Goal: Task Accomplishment & Management: Manage account settings

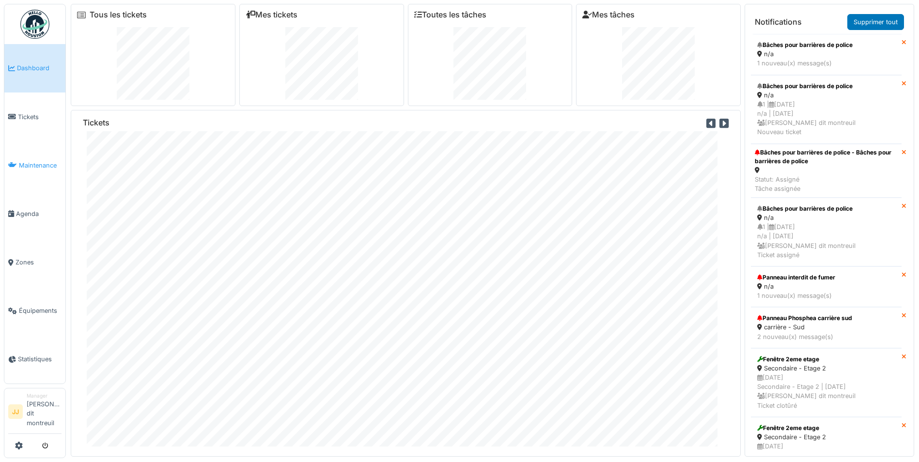
click at [51, 167] on span "Maintenance" at bounding box center [40, 165] width 43 height 9
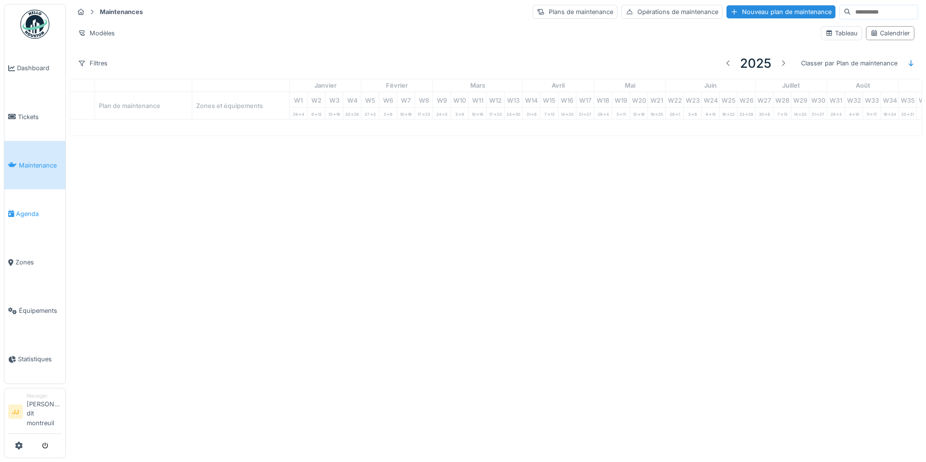
click at [24, 233] on link "Agenda" at bounding box center [34, 213] width 61 height 48
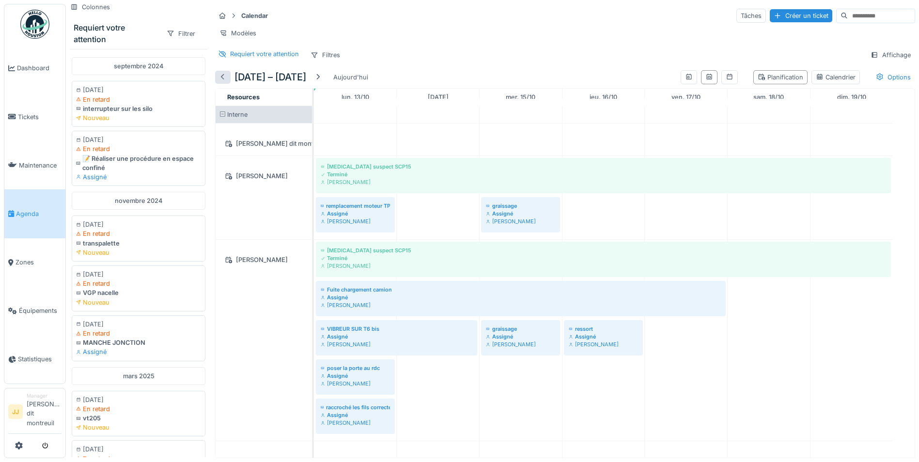
click at [222, 82] on div at bounding box center [223, 77] width 8 height 9
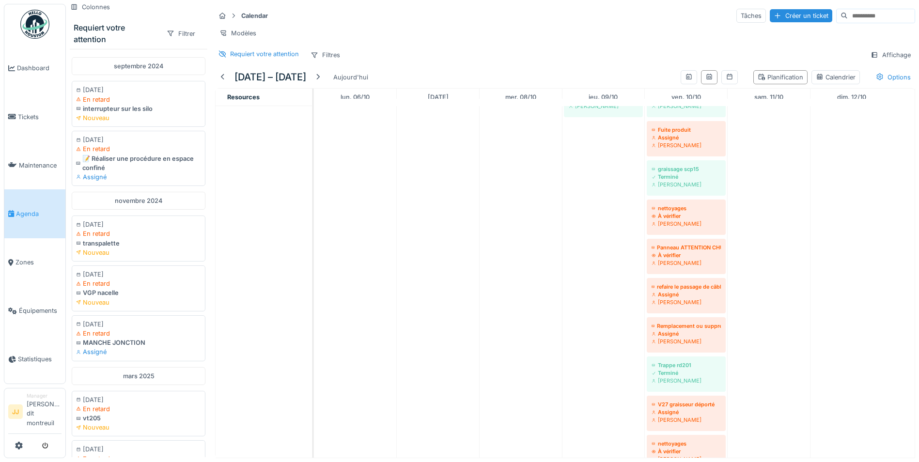
scroll to position [194, 0]
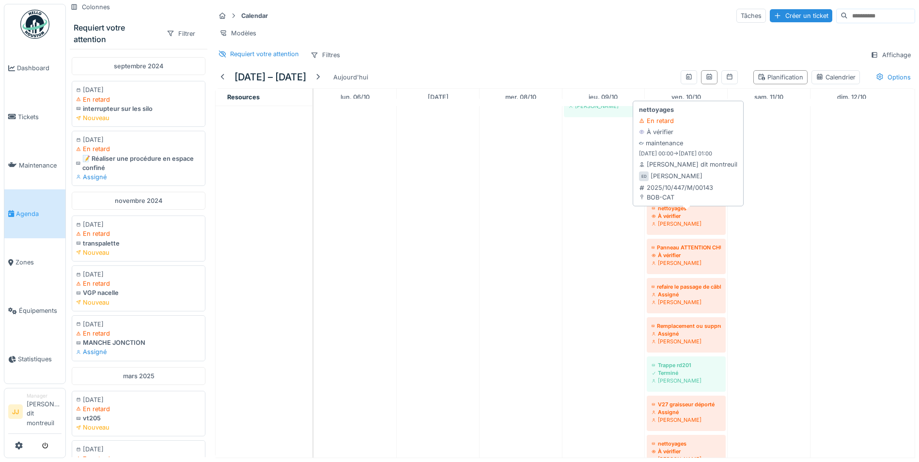
click at [690, 228] on div "Elouan David" at bounding box center [685, 224] width 69 height 8
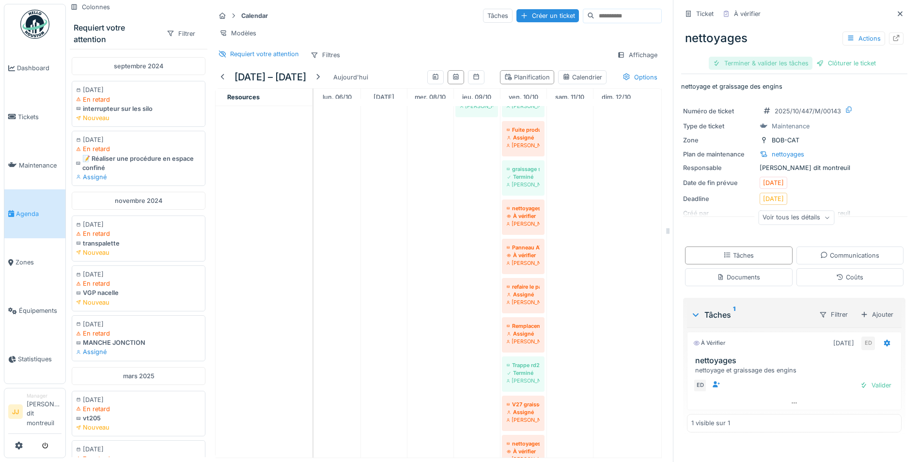
click at [773, 65] on div "Terminer & valider les tâches" at bounding box center [761, 63] width 104 height 13
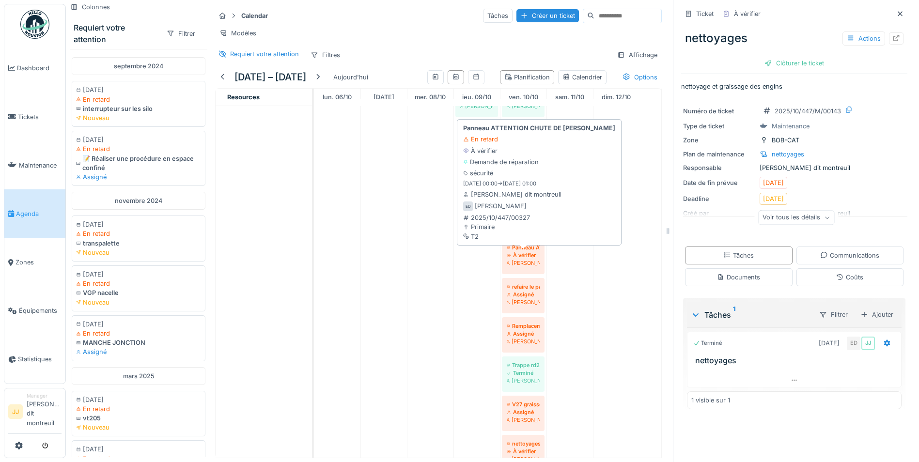
click at [517, 267] on div "Elouan David" at bounding box center [523, 263] width 33 height 8
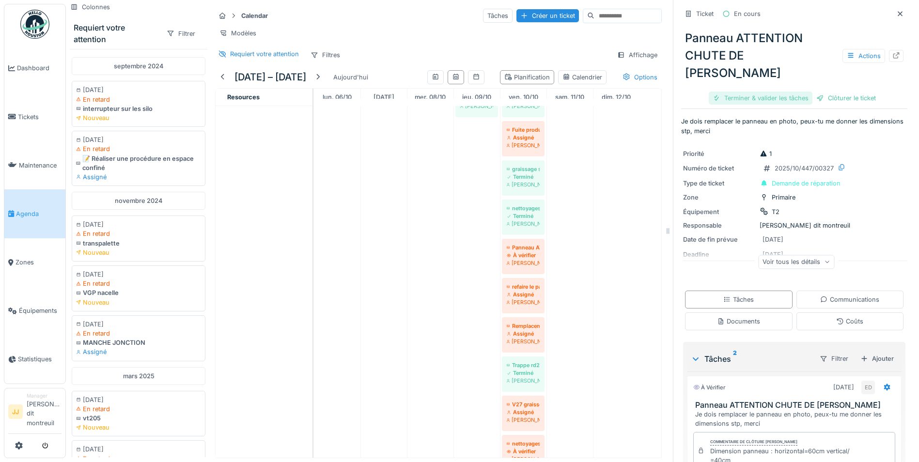
click at [761, 92] on div "Terminer & valider les tâches" at bounding box center [761, 98] width 104 height 13
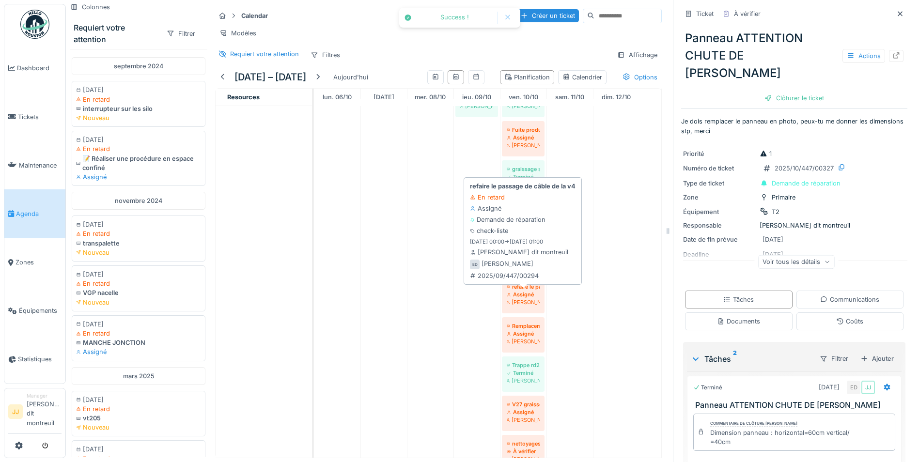
click at [524, 306] on div "Elouan David" at bounding box center [523, 302] width 33 height 8
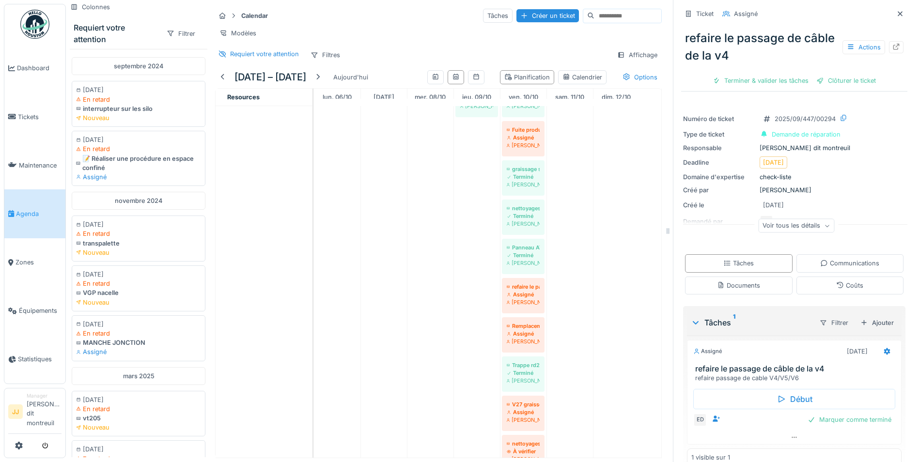
click at [745, 73] on div "refaire le passage de câble de la v4 Actions Terminer & valider les tâches Clôt…" at bounding box center [794, 55] width 226 height 67
click at [740, 82] on div "Terminer & valider les tâches" at bounding box center [761, 80] width 104 height 13
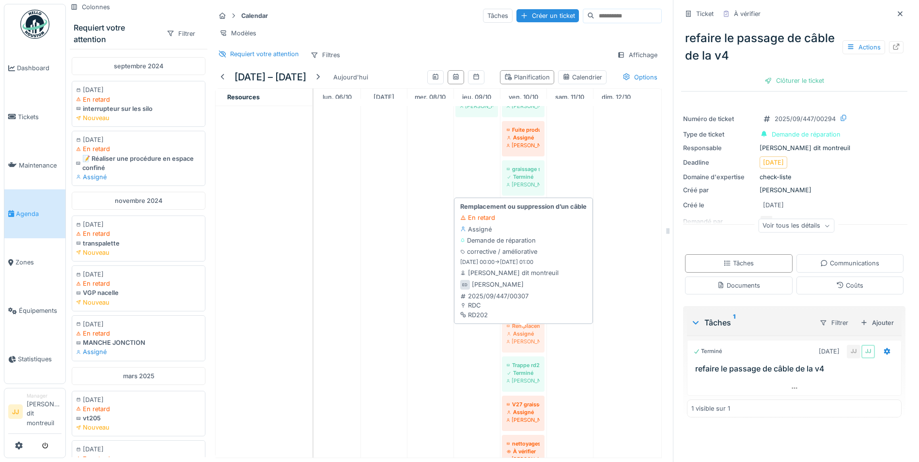
drag, startPoint x: 523, startPoint y: 339, endPoint x: 539, endPoint y: 334, distance: 16.8
click at [314, 334] on div "Bruit suspect SCP15 Terminé Elouan David graissage scp15 Terminé Elouan David g…" at bounding box center [314, 219] width 0 height 515
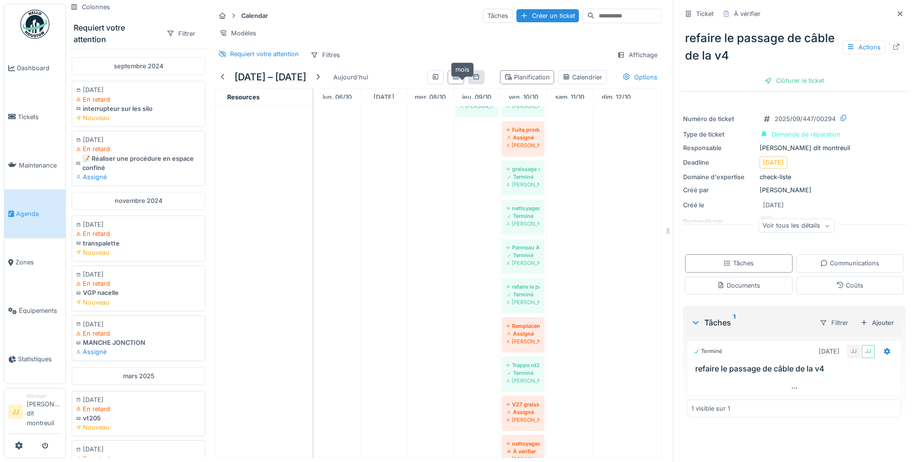
click at [472, 80] on icon at bounding box center [476, 77] width 8 height 6
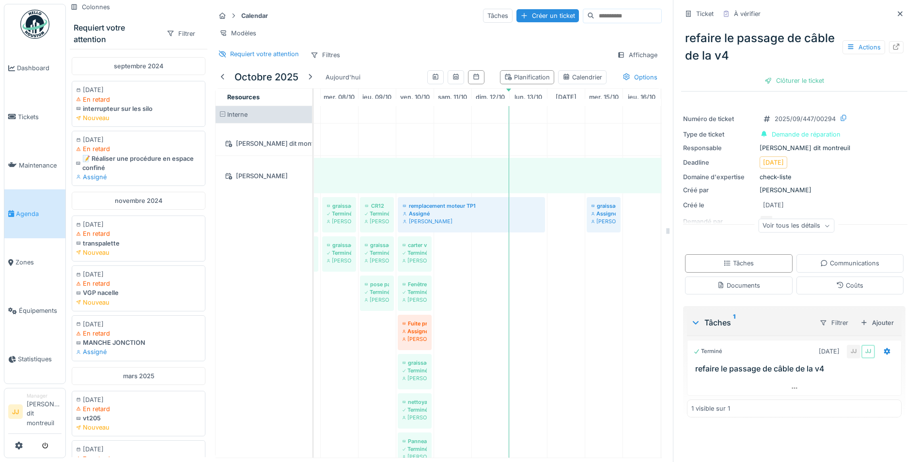
scroll to position [0, 275]
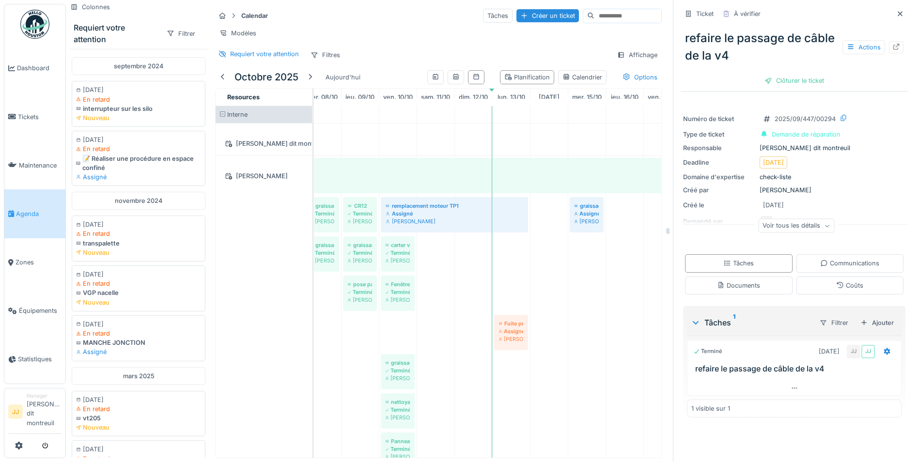
drag, startPoint x: 389, startPoint y: 338, endPoint x: 489, endPoint y: 338, distance: 99.3
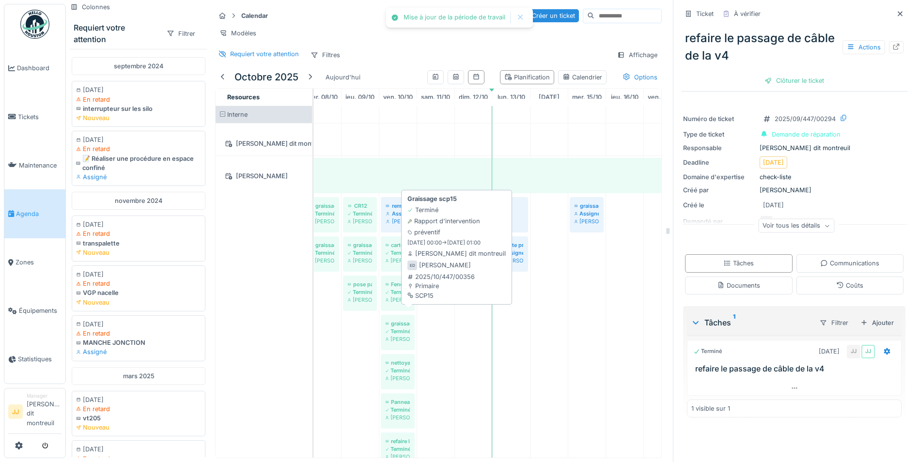
scroll to position [0, 0]
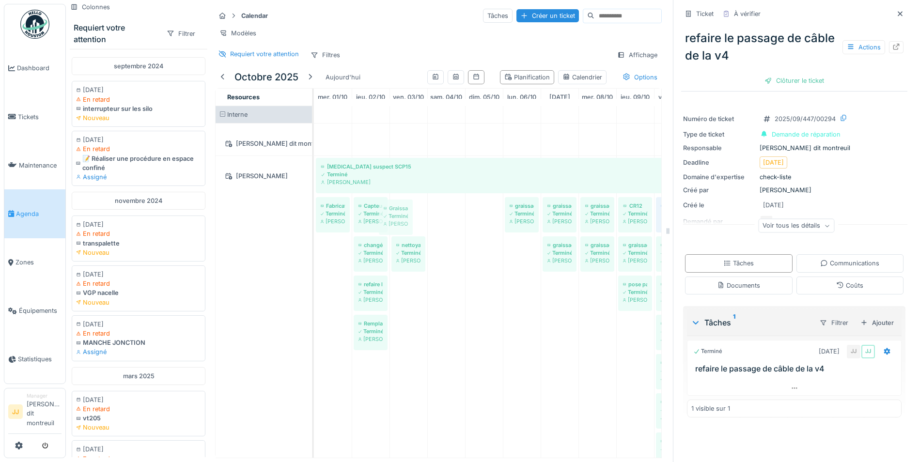
drag, startPoint x: 413, startPoint y: 222, endPoint x: 401, endPoint y: 217, distance: 13.5
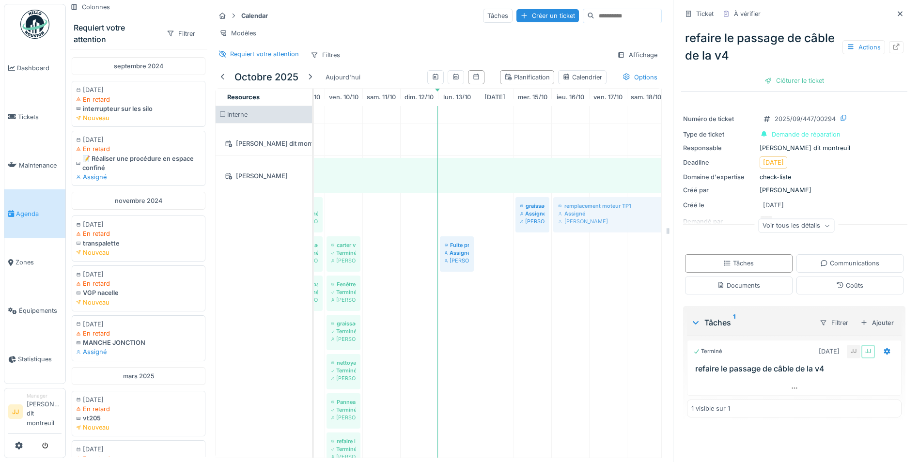
drag, startPoint x: 352, startPoint y: 223, endPoint x: 573, endPoint y: 264, distance: 225.7
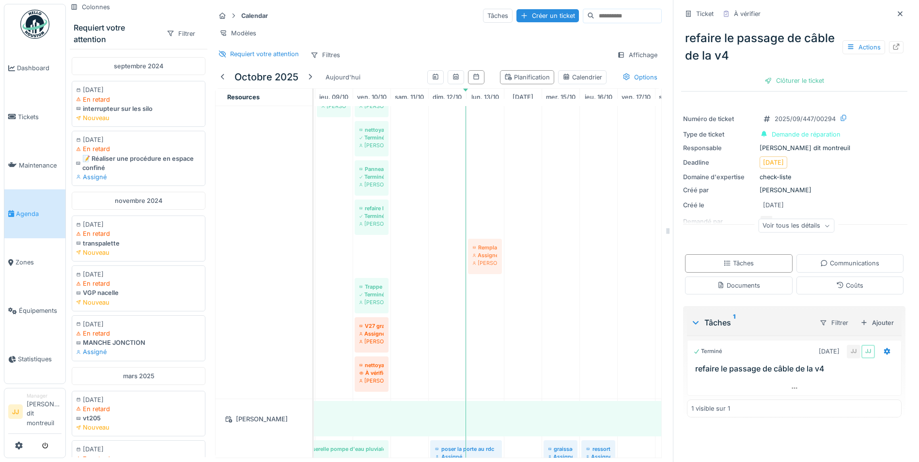
drag, startPoint x: 380, startPoint y: 267, endPoint x: 511, endPoint y: 285, distance: 131.9
click at [511, 285] on div "Bruit suspect SCP15 Terminé Elouan David Fabrication d'une boite pour ranger le…" at bounding box center [598, 401] width 1171 height 978
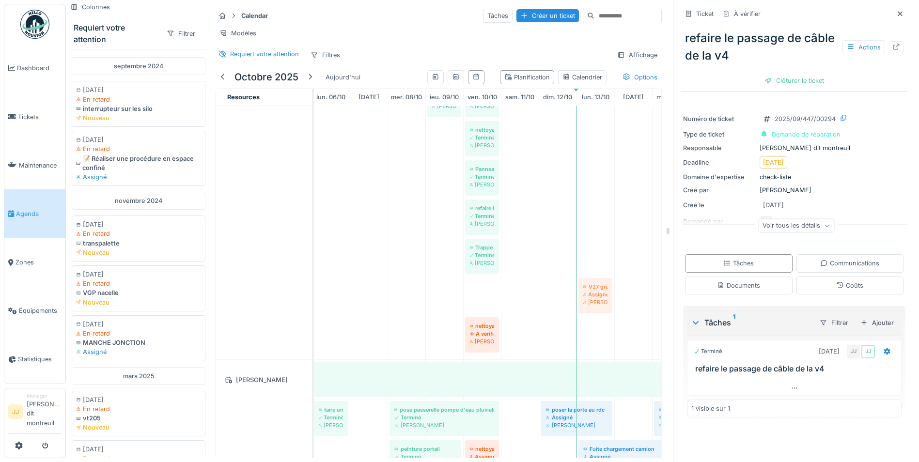
drag, startPoint x: 372, startPoint y: 300, endPoint x: 598, endPoint y: 333, distance: 228.6
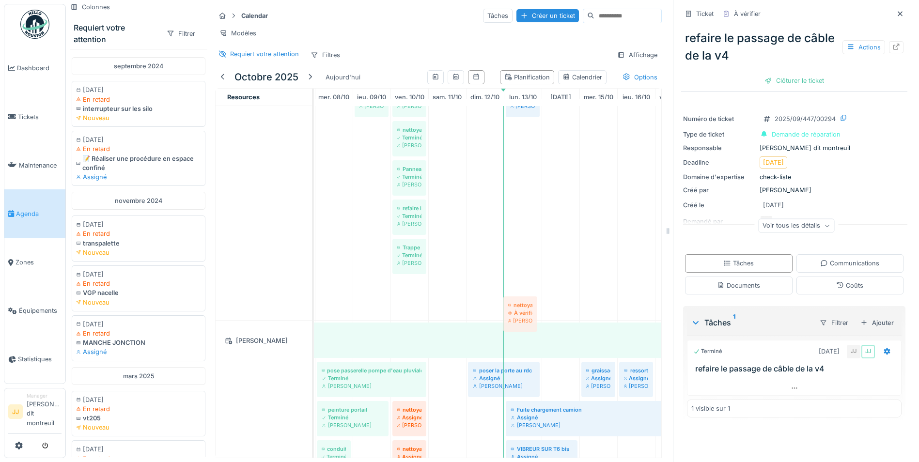
drag, startPoint x: 418, startPoint y: 311, endPoint x: 528, endPoint y: 321, distance: 110.3
click at [528, 321] on div "Bruit suspect SCP15 Terminé Elouan David Fabrication d'une boite pour ranger le…" at bounding box center [635, 362] width 1171 height 900
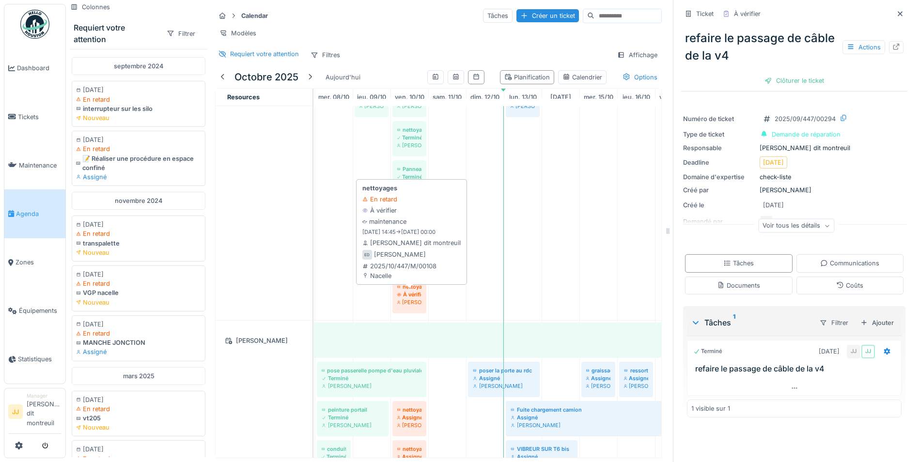
click at [411, 298] on div "À vérifier" at bounding box center [409, 295] width 24 height 8
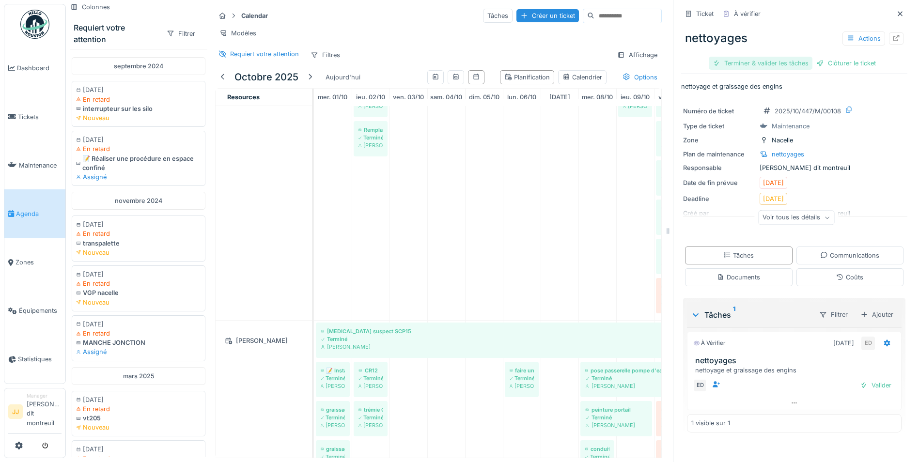
click at [747, 62] on div "Terminer & valider les tâches" at bounding box center [761, 63] width 104 height 13
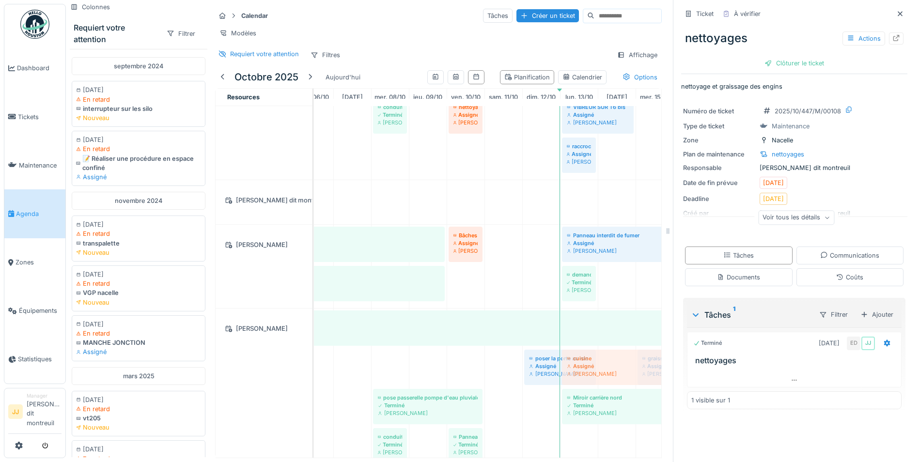
drag, startPoint x: 405, startPoint y: 382, endPoint x: 589, endPoint y: 396, distance: 184.2
click at [107, 396] on div "Bruit suspect SCP15 Terminé Nicolas Menard 📝 Installer des percuteurs sur tous …" at bounding box center [107, 390] width 0 height 162
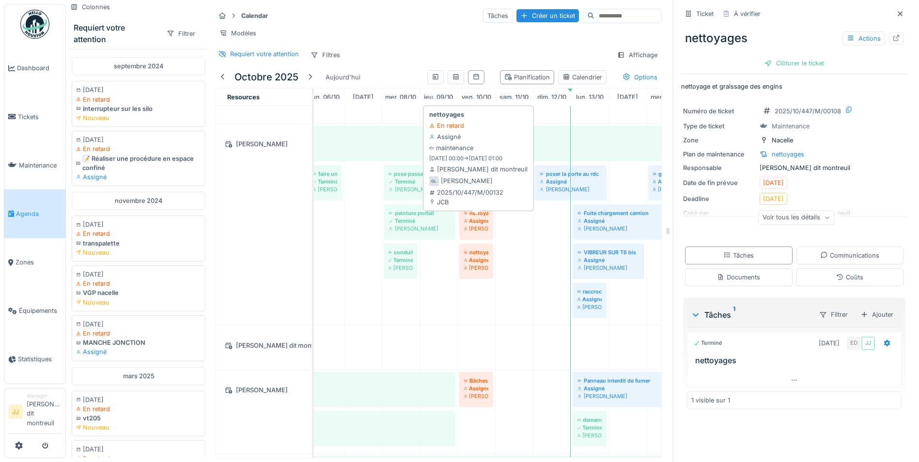
click at [483, 225] on div "Assigné" at bounding box center [476, 221] width 24 height 8
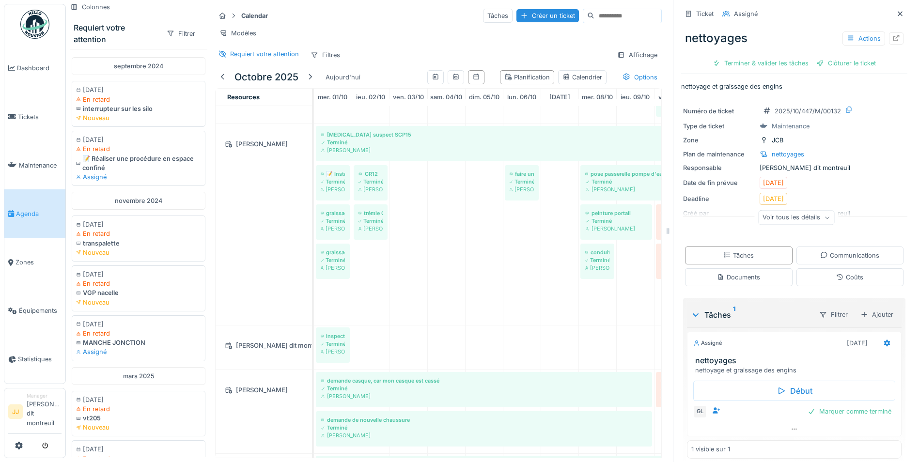
click at [725, 55] on div "nettoyages Actions Terminer & valider les tâches Clôturer le ticket" at bounding box center [794, 47] width 226 height 50
click at [724, 68] on div "Terminer & valider les tâches" at bounding box center [761, 63] width 104 height 13
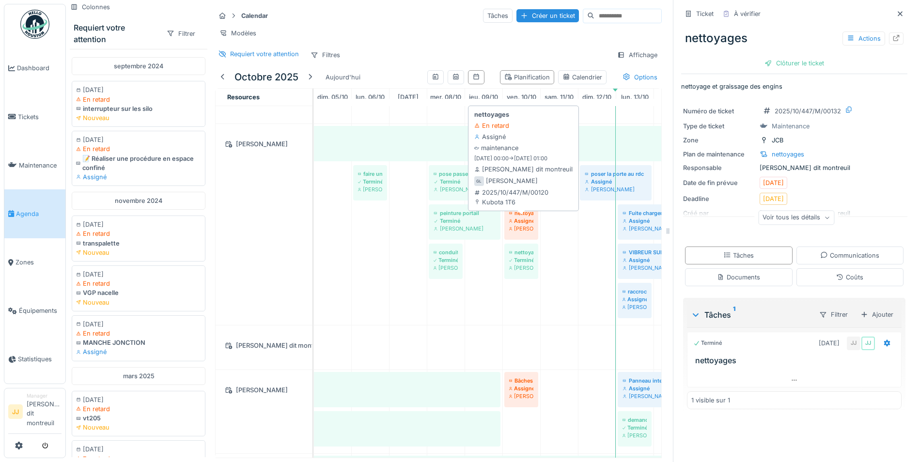
click at [513, 225] on div "Assigné" at bounding box center [521, 221] width 24 height 8
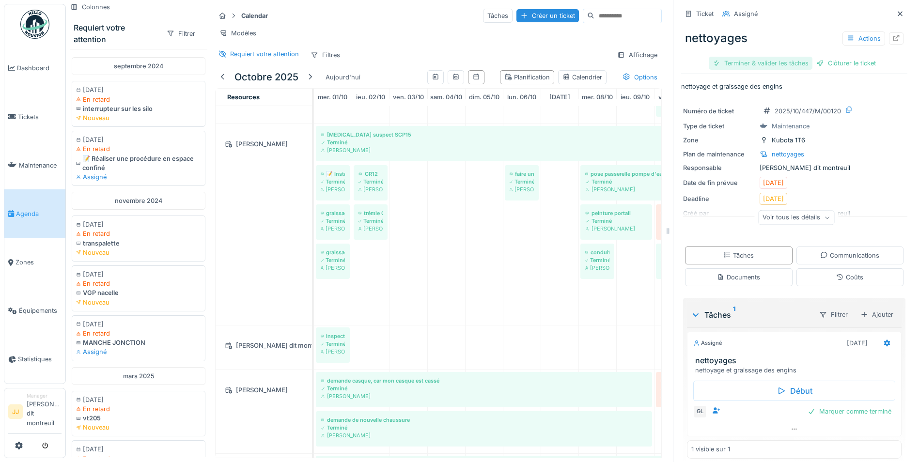
click at [747, 65] on div "Terminer & valider les tâches" at bounding box center [761, 63] width 104 height 13
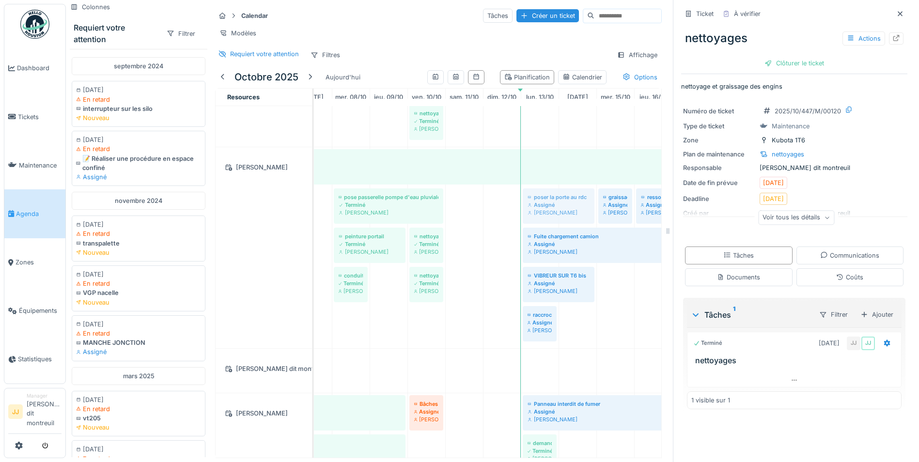
drag, startPoint x: 510, startPoint y: 218, endPoint x: 549, endPoint y: 228, distance: 40.3
click at [67, 228] on div "Bruit suspect SCP15 Terminé Guillaume Lunel 📝 Installer des percuteurs sur tous…" at bounding box center [67, 247] width 0 height 201
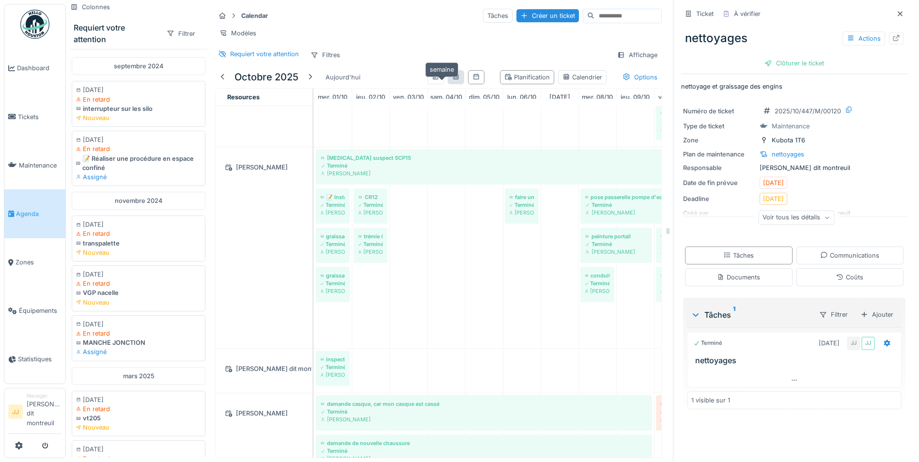
click at [452, 80] on icon at bounding box center [456, 77] width 8 height 6
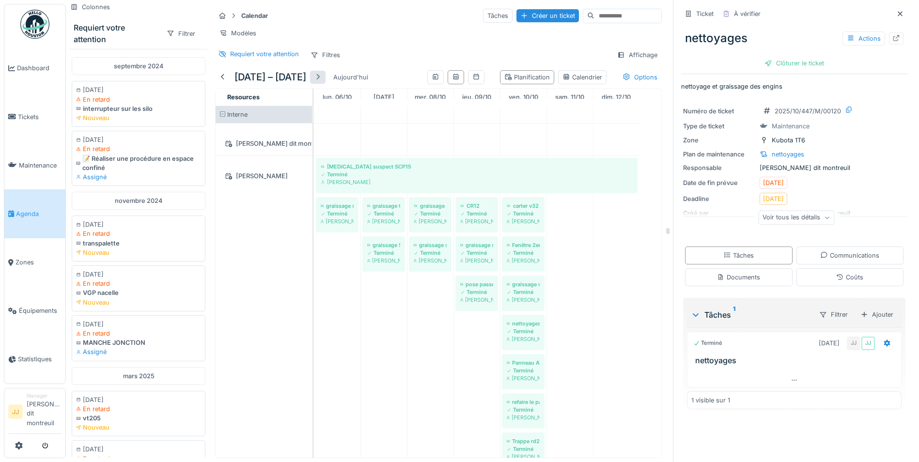
click at [321, 82] on div at bounding box center [318, 77] width 8 height 9
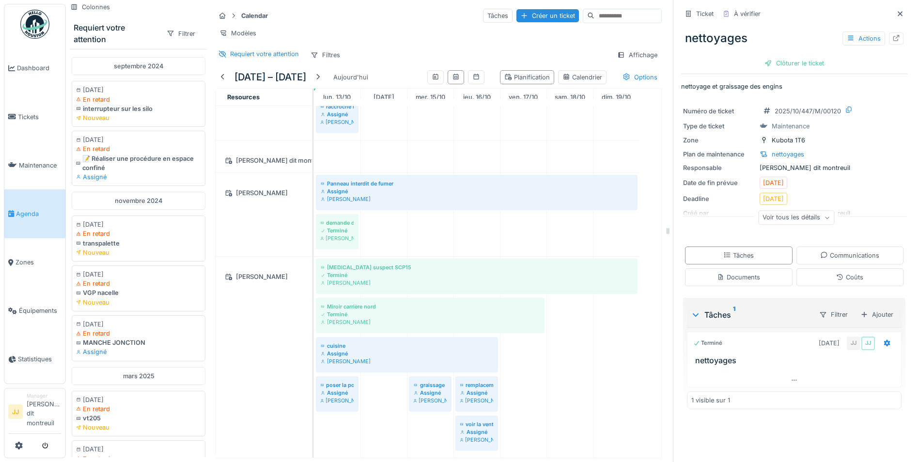
scroll to position [7, 0]
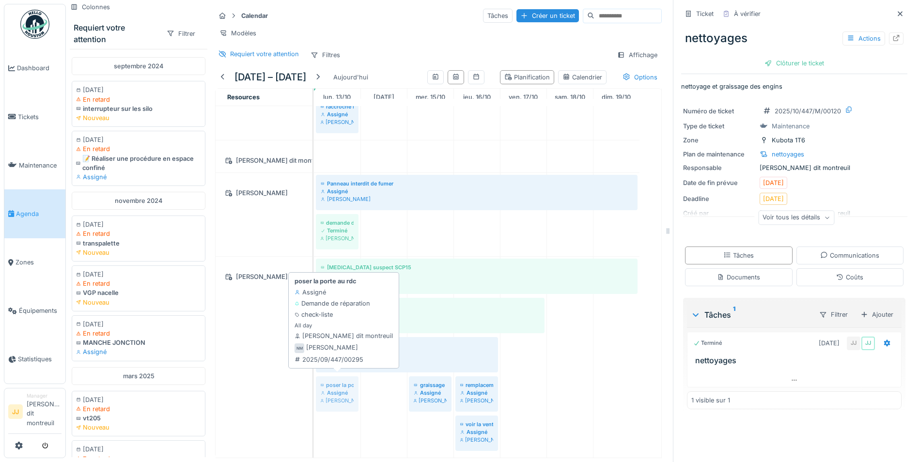
drag, startPoint x: 330, startPoint y: 382, endPoint x: 342, endPoint y: 389, distance: 14.1
click at [314, 388] on div "Bruit suspect SCP15 Terminé Nicolas Menard Miroir carrière nord Terminé Nicolas…" at bounding box center [314, 357] width 0 height 201
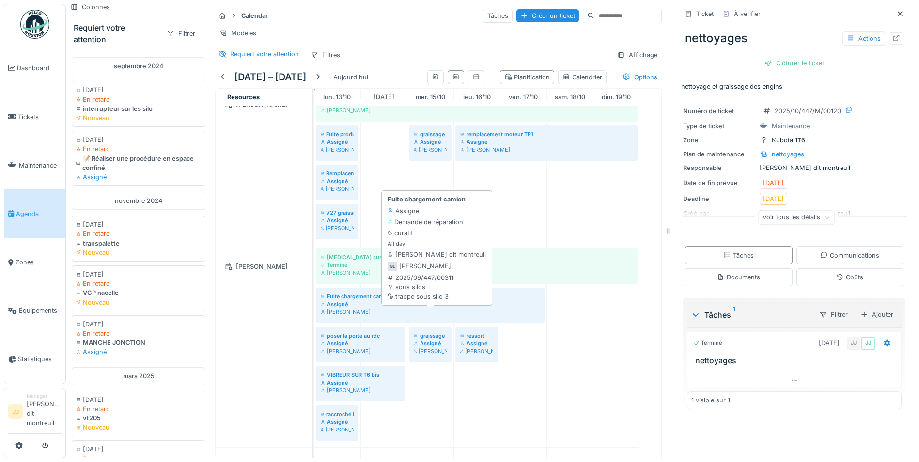
scroll to position [55, 0]
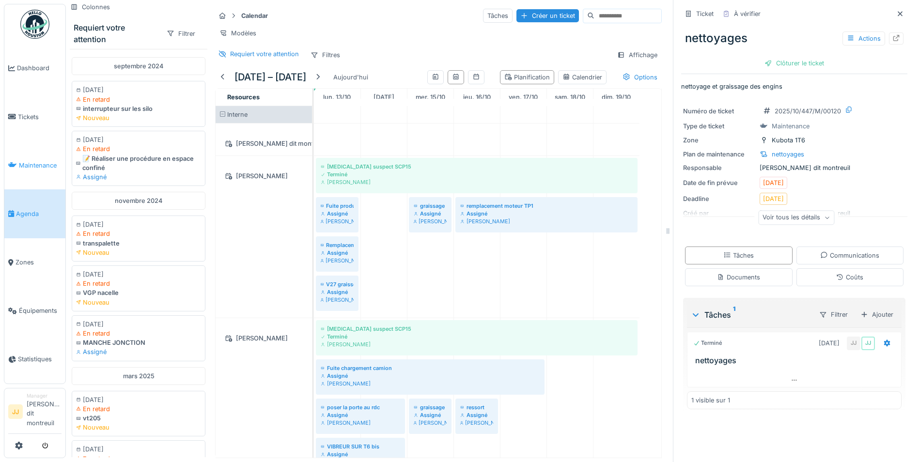
click at [41, 171] on link "Maintenance" at bounding box center [34, 165] width 61 height 48
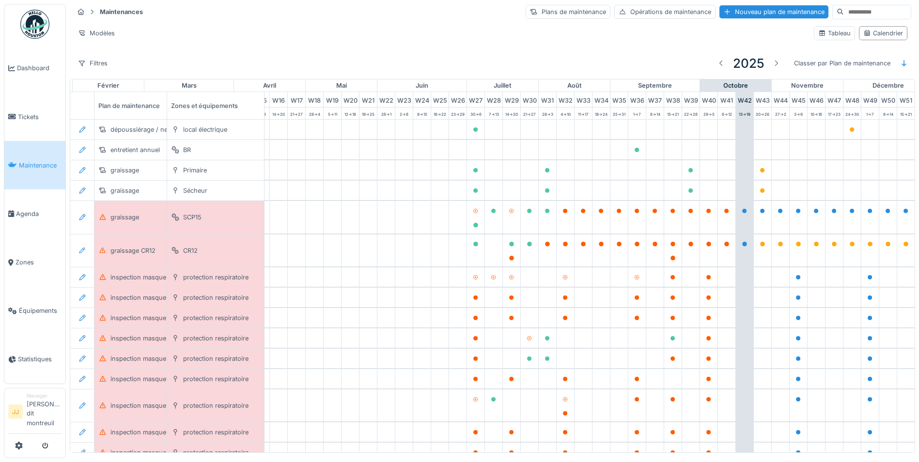
scroll to position [0, 321]
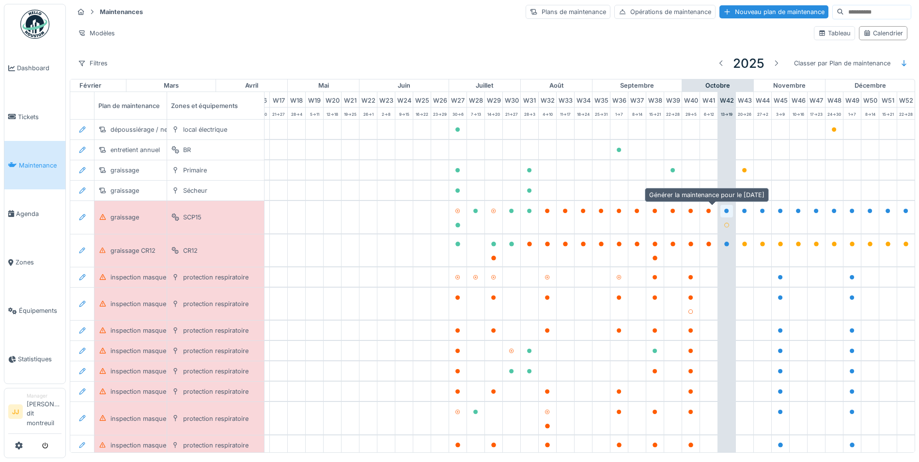
click at [720, 212] on div at bounding box center [726, 211] width 13 height 12
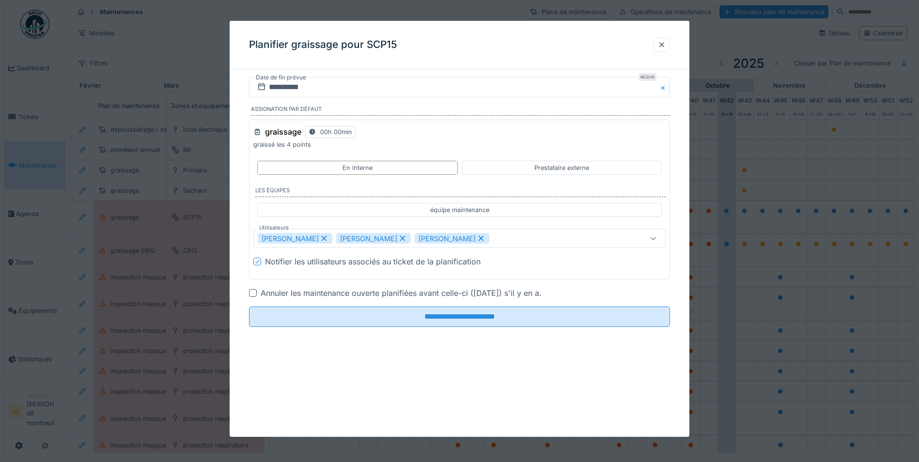
click at [398, 238] on icon at bounding box center [402, 238] width 9 height 7
type input "*****"
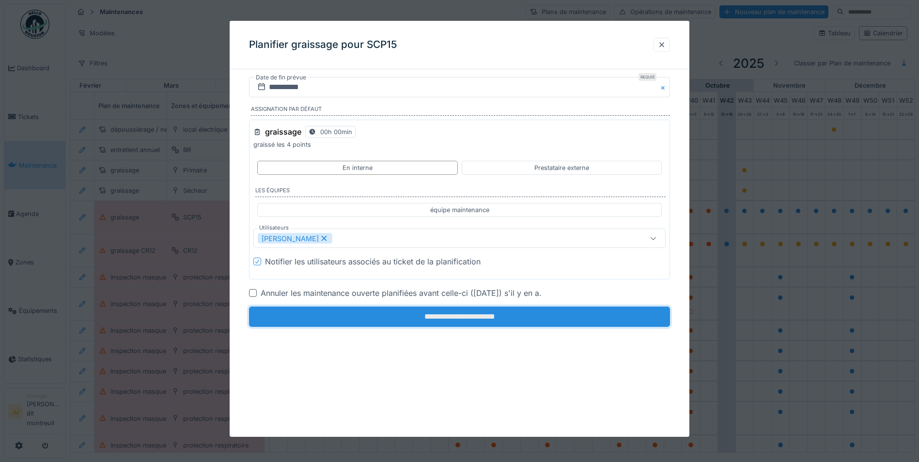
click at [425, 319] on input "**********" at bounding box center [459, 317] width 421 height 20
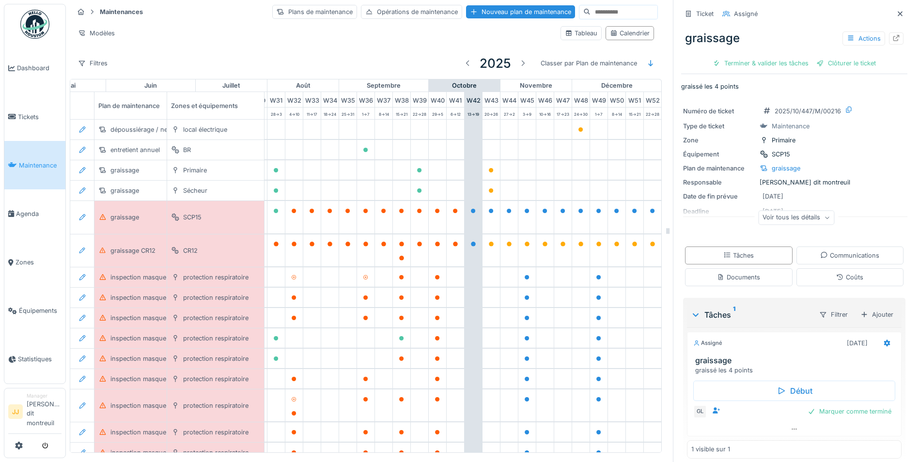
scroll to position [0, 582]
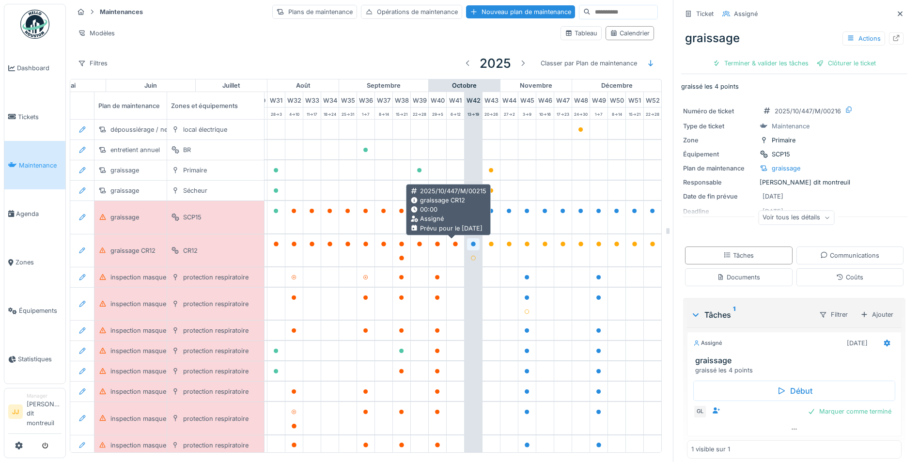
click at [471, 246] on icon at bounding box center [473, 244] width 5 height 5
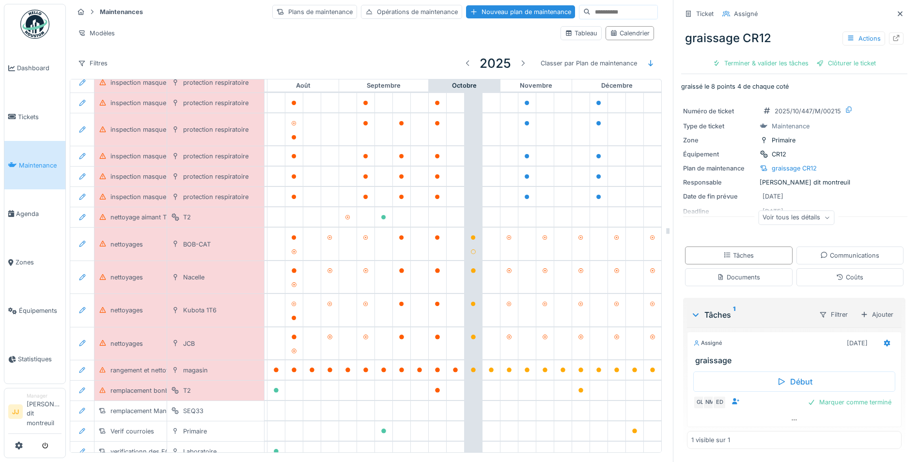
scroll to position [279, 582]
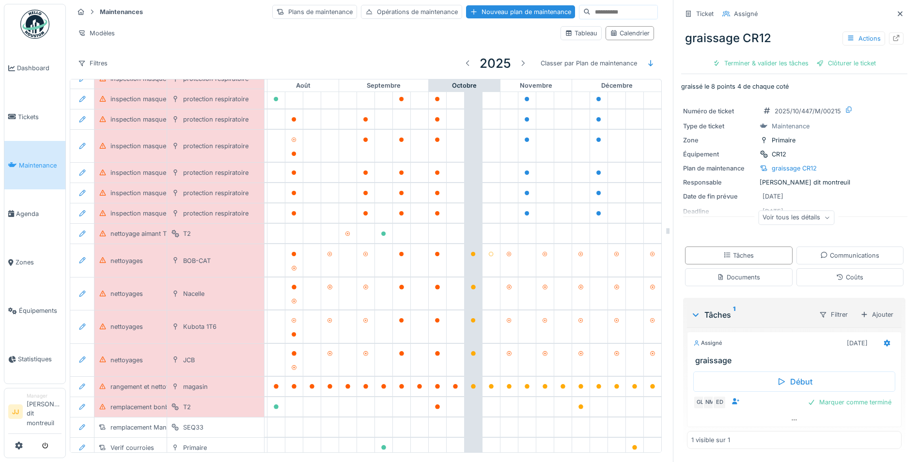
scroll to position [262, 582]
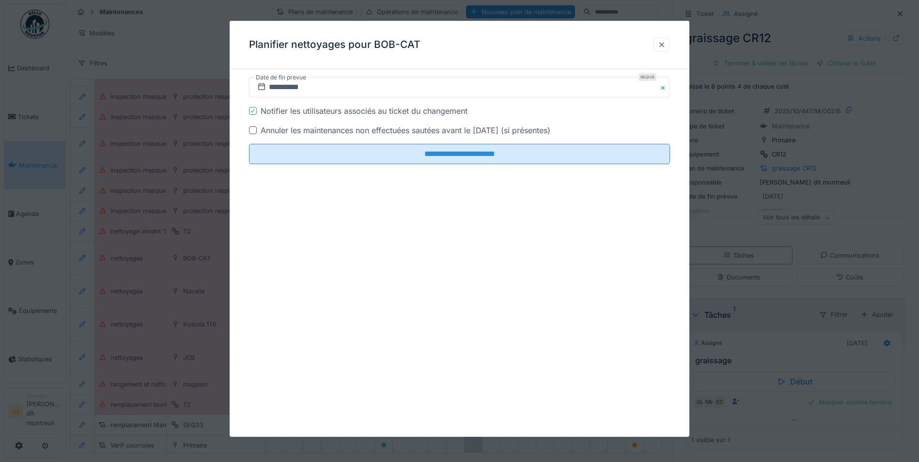
click at [669, 44] on div at bounding box center [661, 45] width 16 height 14
click at [253, 129] on div at bounding box center [253, 130] width 8 height 8
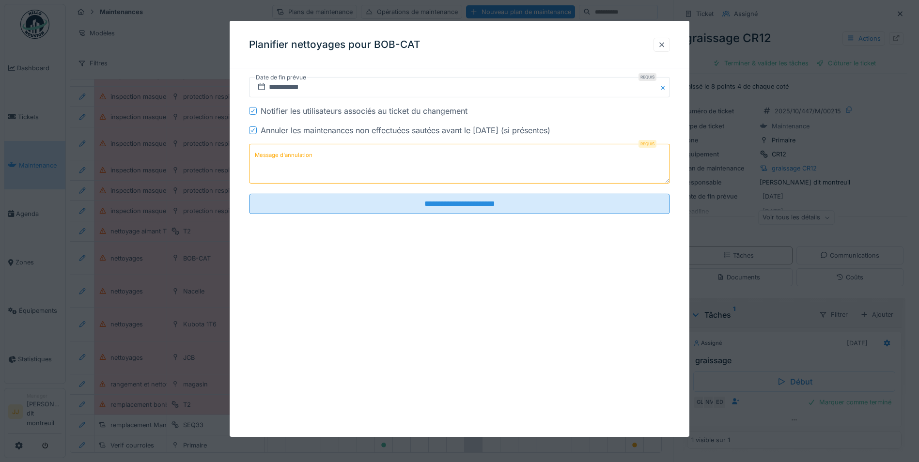
click at [665, 42] on div at bounding box center [662, 44] width 8 height 9
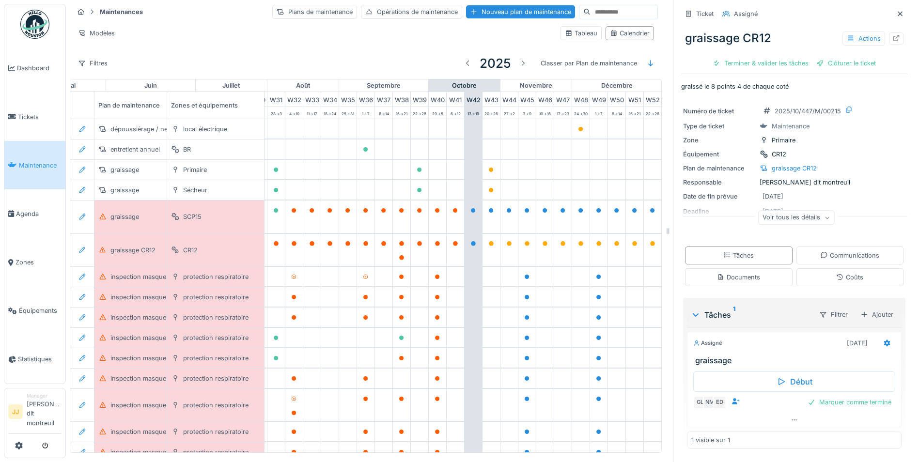
scroll to position [0, 582]
